Goal: Navigation & Orientation: Find specific page/section

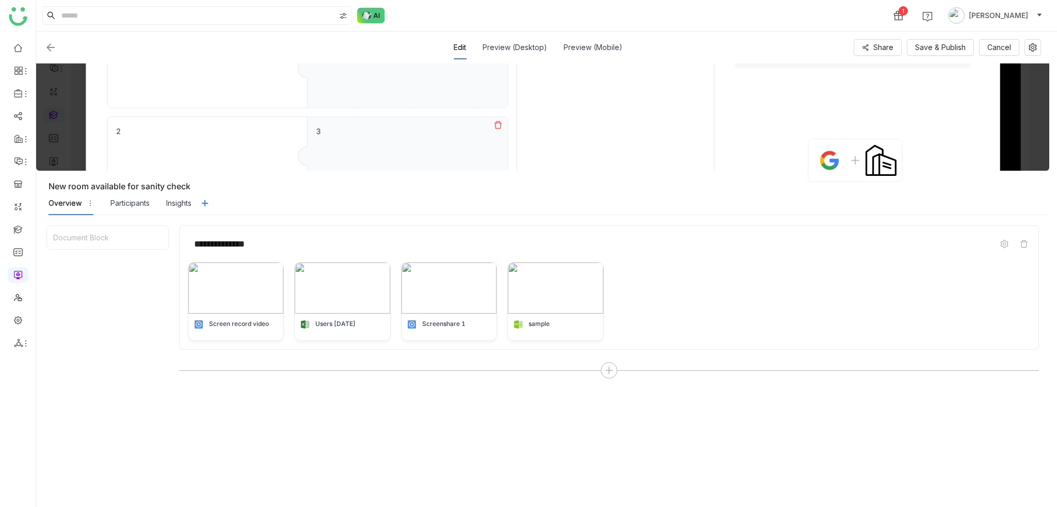
click at [45, 44] on img at bounding box center [50, 47] width 12 height 12
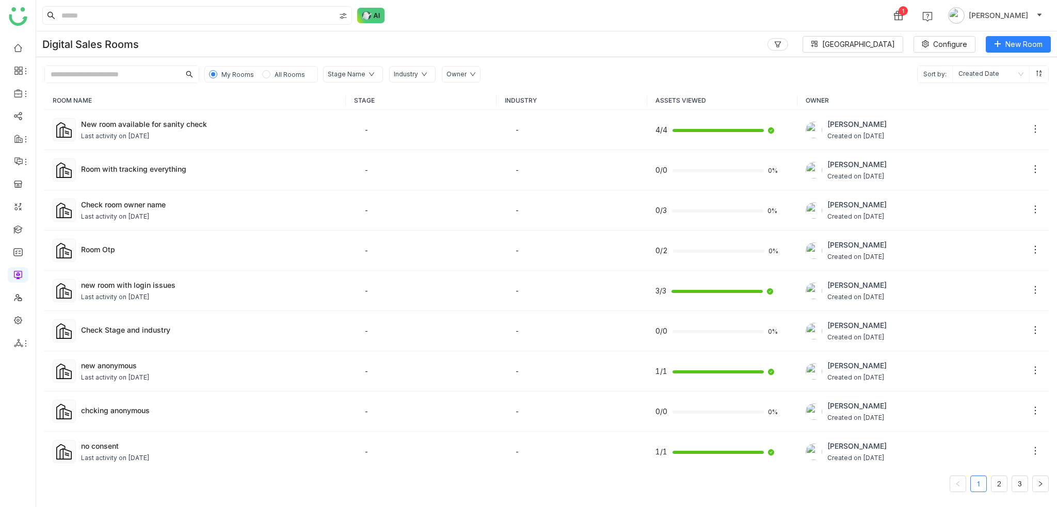
click at [21, 275] on link at bounding box center [17, 274] width 9 height 9
click at [13, 44] on link at bounding box center [17, 47] width 9 height 9
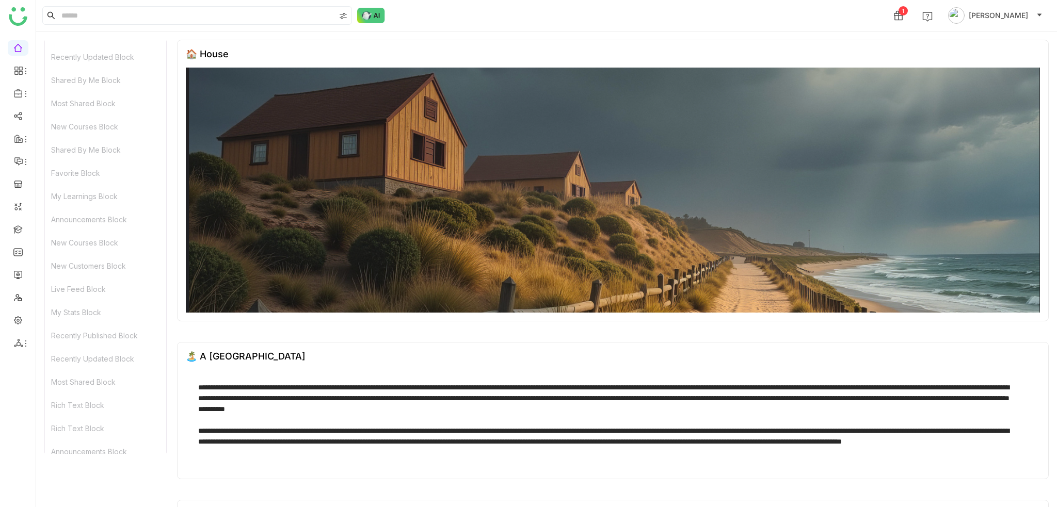
scroll to position [492, 0]
click at [14, 47] on link at bounding box center [17, 47] width 9 height 9
click at [24, 95] on icon at bounding box center [26, 94] width 8 height 8
click at [59, 149] on link "Library" at bounding box center [71, 152] width 67 height 7
click at [21, 74] on icon at bounding box center [18, 70] width 9 height 9
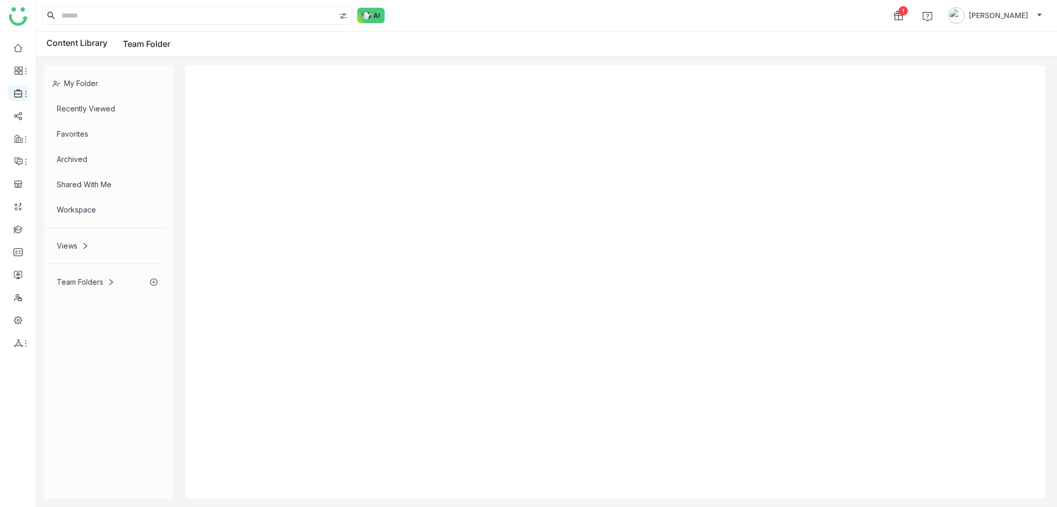
click at [20, 96] on icon at bounding box center [18, 93] width 9 height 9
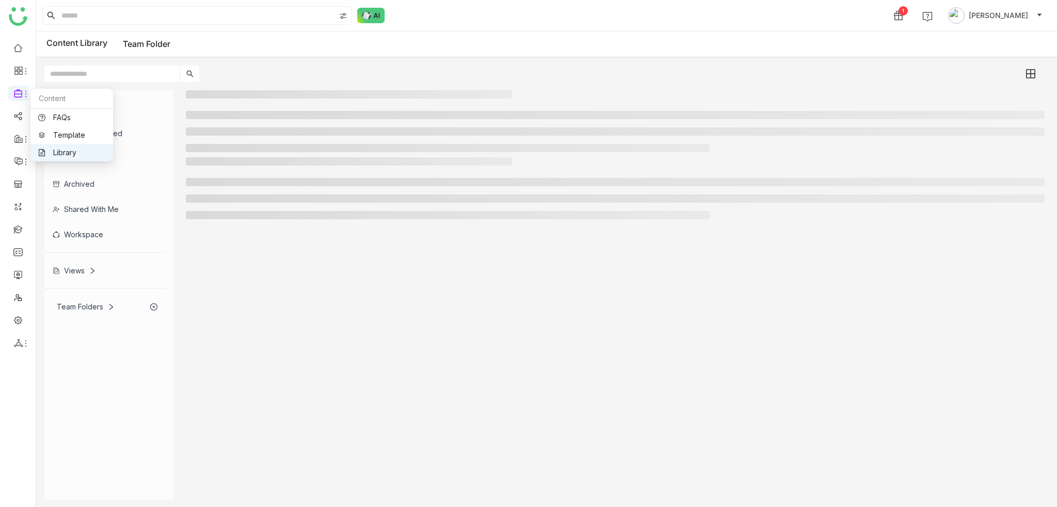
click at [43, 149] on link "Library" at bounding box center [71, 152] width 67 height 7
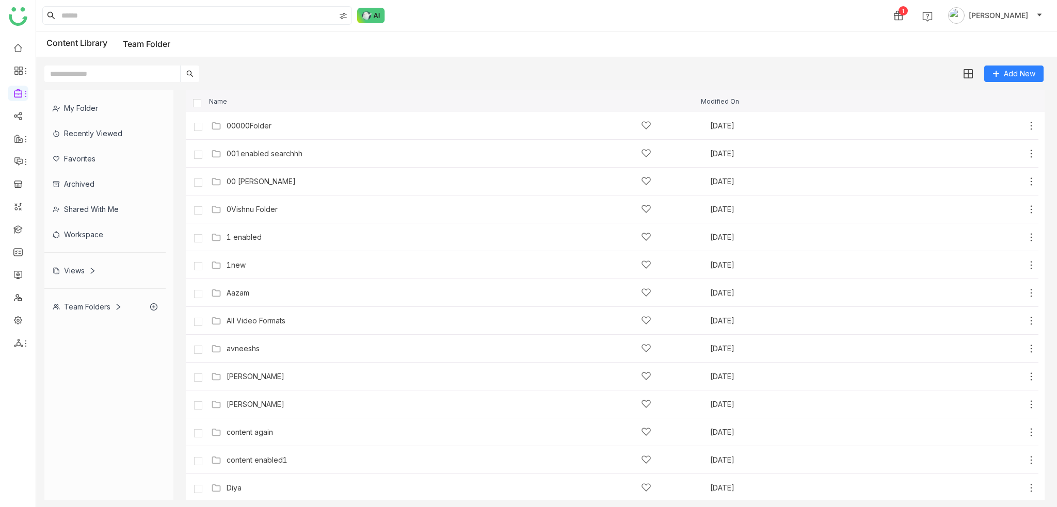
click at [393, 36] on div "Content Library Team Folder" at bounding box center [546, 44] width 1021 height 26
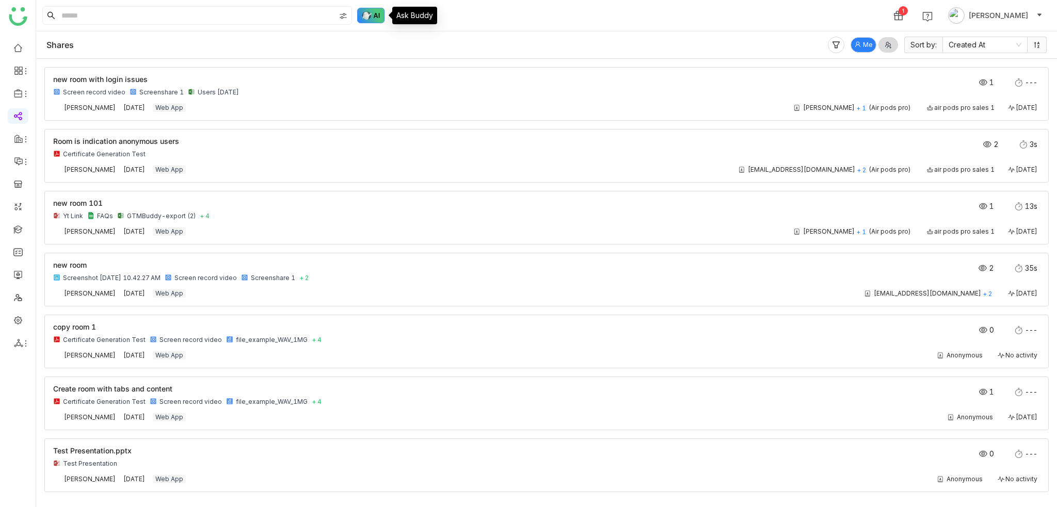
click at [381, 14] on img at bounding box center [371, 15] width 28 height 15
click at [378, 18] on img at bounding box center [371, 15] width 28 height 15
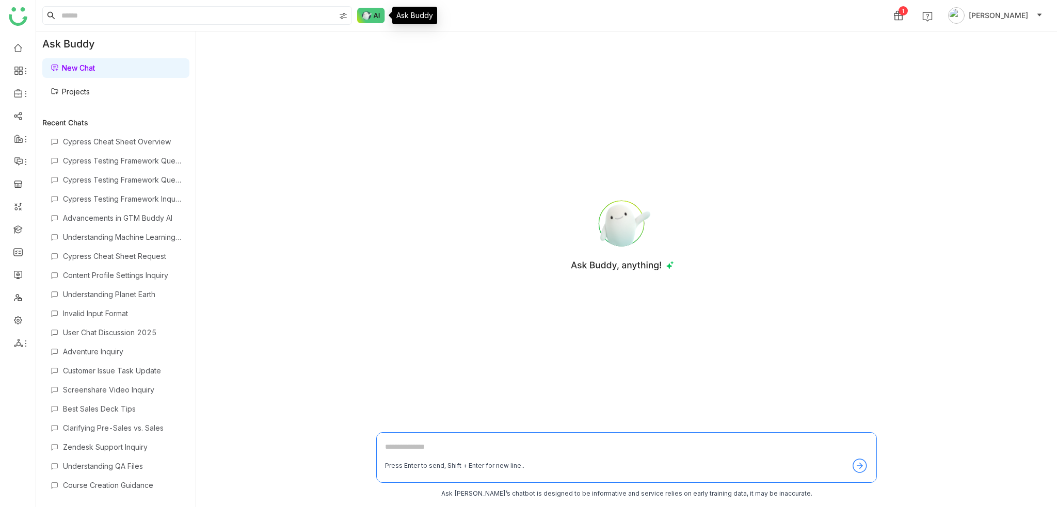
click at [501, 19] on div "1 Arif uddin" at bounding box center [546, 15] width 1021 height 31
